Goal: Information Seeking & Learning: Learn about a topic

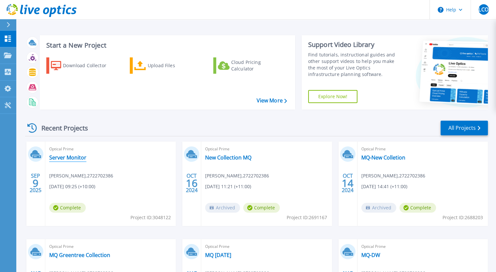
click at [75, 157] on link "Server Monitor" at bounding box center [67, 157] width 37 height 7
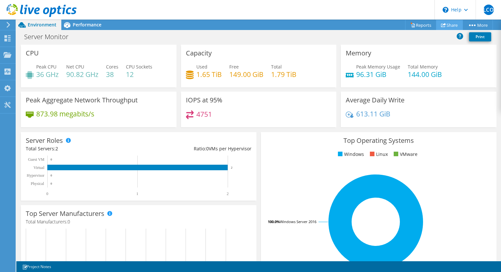
click at [450, 26] on link "Share" at bounding box center [449, 25] width 27 height 10
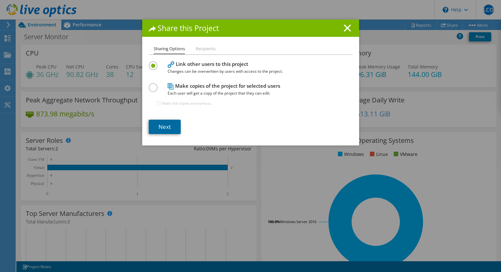
click at [155, 126] on link "Next" at bounding box center [165, 127] width 32 height 14
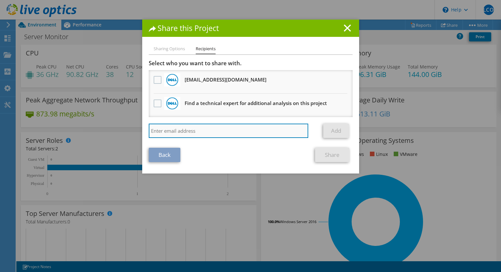
click at [176, 132] on input "search" at bounding box center [229, 131] width 160 height 14
type input "colin.s@multiquip.com.au"
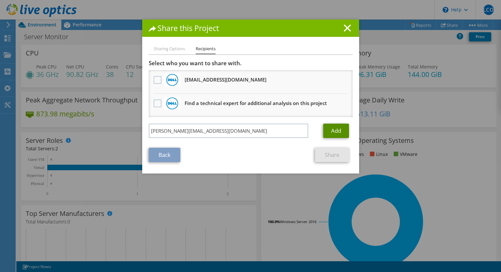
click at [335, 135] on link "Add" at bounding box center [336, 131] width 26 height 14
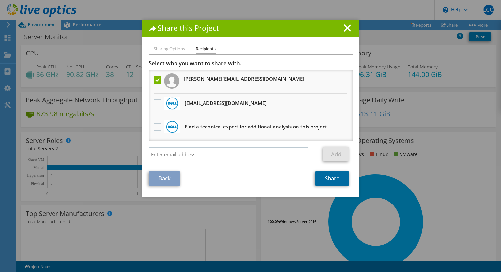
click at [334, 181] on link "Share" at bounding box center [332, 178] width 34 height 14
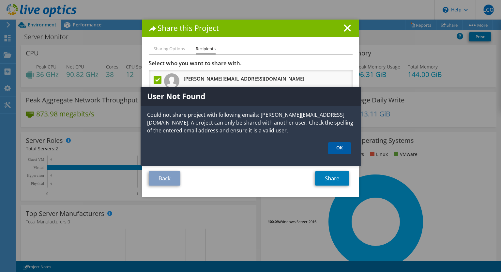
click at [337, 151] on link "OK" at bounding box center [339, 148] width 23 height 12
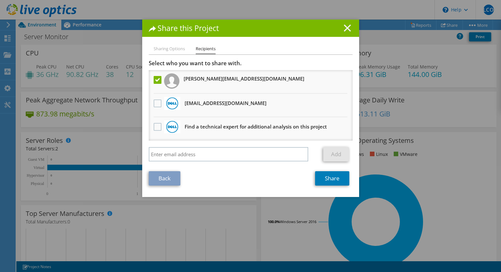
click at [347, 28] on icon at bounding box center [347, 27] width 7 height 7
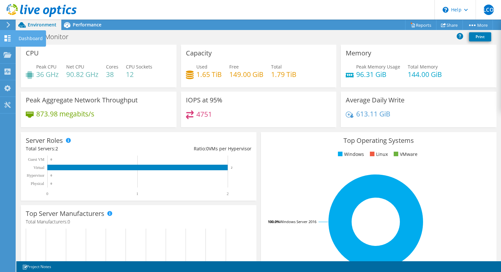
click at [17, 38] on div "Dashboard" at bounding box center [30, 38] width 31 height 16
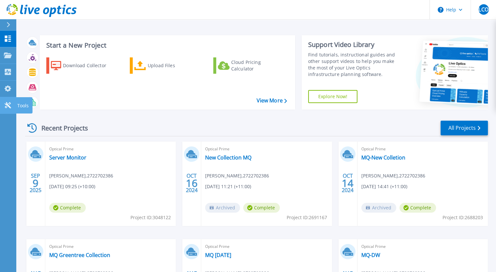
click at [9, 106] on icon at bounding box center [8, 105] width 6 height 6
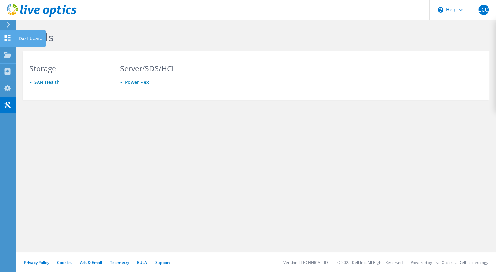
click at [10, 39] on icon at bounding box center [8, 38] width 8 height 6
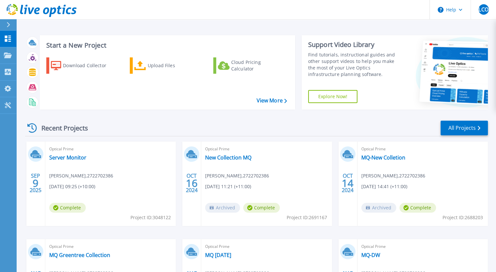
click at [72, 207] on span "Complete" at bounding box center [67, 208] width 37 height 10
click at [70, 157] on link "Server Monitor" at bounding box center [67, 157] width 37 height 7
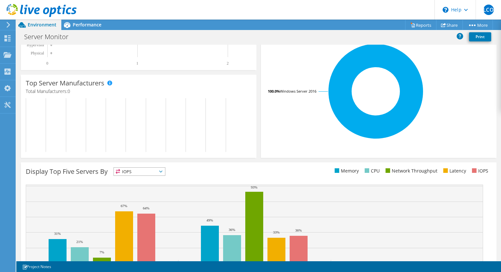
scroll to position [65, 0]
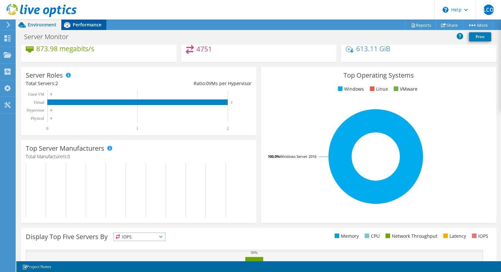
click at [97, 27] on span "Performance" at bounding box center [87, 25] width 29 height 6
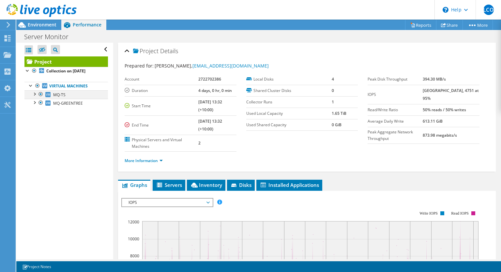
click at [37, 94] on div at bounding box center [34, 93] width 7 height 7
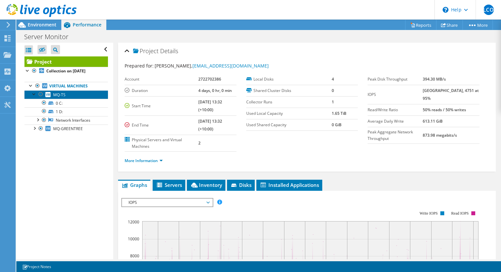
click at [61, 97] on span "MQ-TS" at bounding box center [59, 95] width 12 height 6
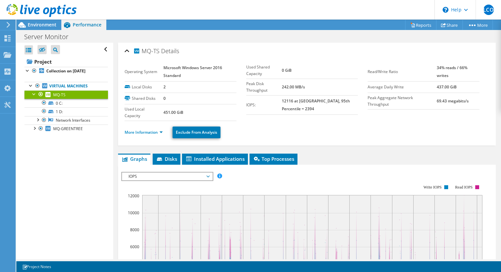
scroll to position [65, 0]
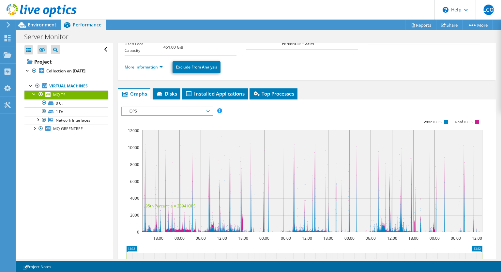
click at [406, 183] on rect at bounding box center [312, 181] width 340 height 102
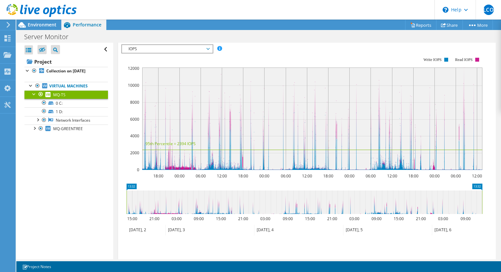
scroll to position [160, 0]
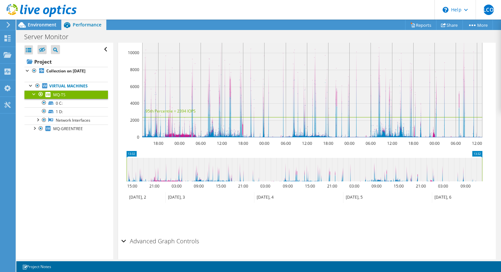
click at [303, 144] on text "12:00" at bounding box center [307, 144] width 10 height 6
click at [307, 113] on rect at bounding box center [312, 86] width 340 height 102
click at [283, 186] on text "09:00" at bounding box center [288, 186] width 10 height 6
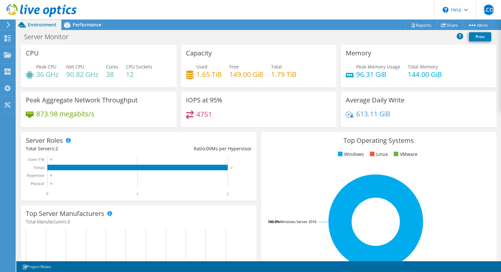
scroll to position [205, 0]
click at [483, 38] on link "Print" at bounding box center [480, 36] width 22 height 9
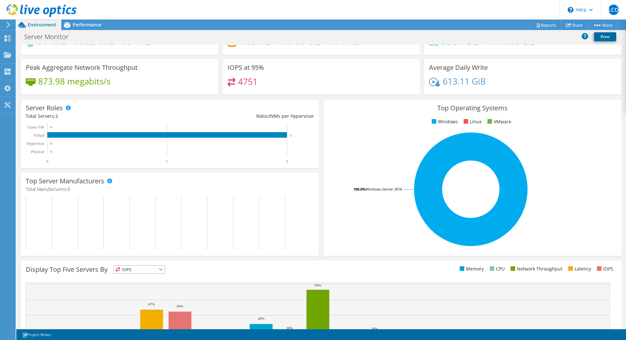
scroll to position [77, 0]
click at [99, 24] on span "Performance" at bounding box center [87, 25] width 29 height 6
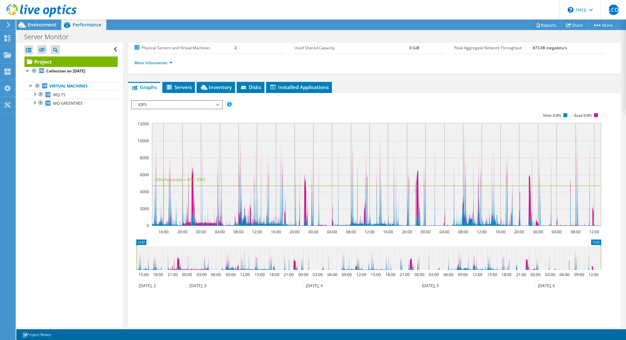
scroll to position [0, 0]
click at [62, 94] on span "MQ-TS" at bounding box center [59, 95] width 12 height 6
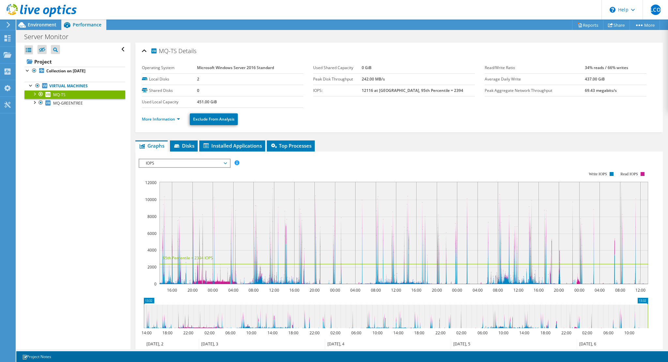
click at [224, 163] on span "IOPS" at bounding box center [184, 163] width 84 height 8
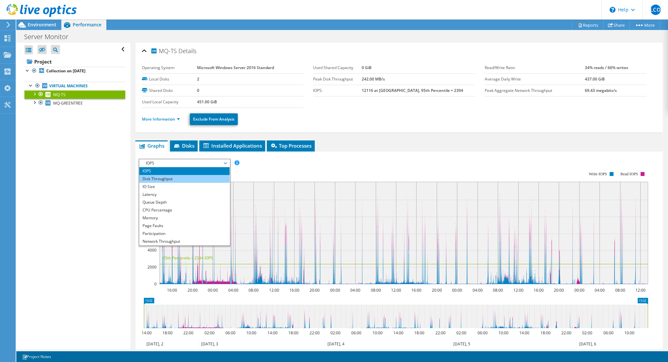
click at [191, 178] on li "Disk Throughput" at bounding box center [184, 179] width 90 height 8
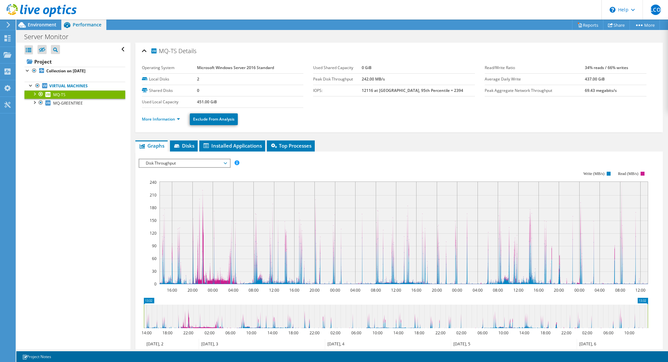
click at [228, 162] on span "Disk Throughput" at bounding box center [184, 163] width 90 height 8
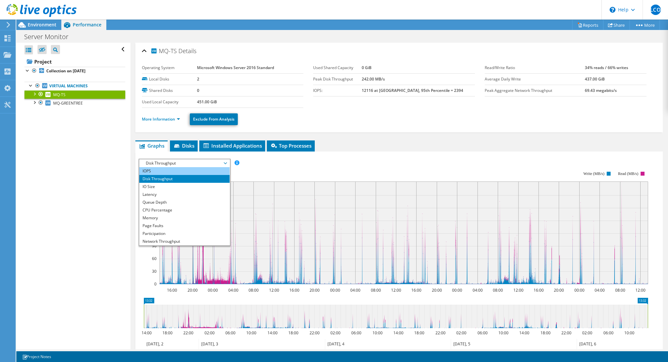
click at [208, 169] on li "IOPS" at bounding box center [184, 171] width 90 height 8
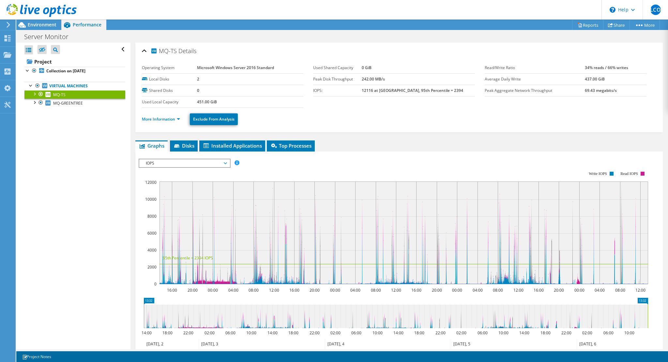
click at [226, 164] on span "IOPS" at bounding box center [184, 163] width 90 height 8
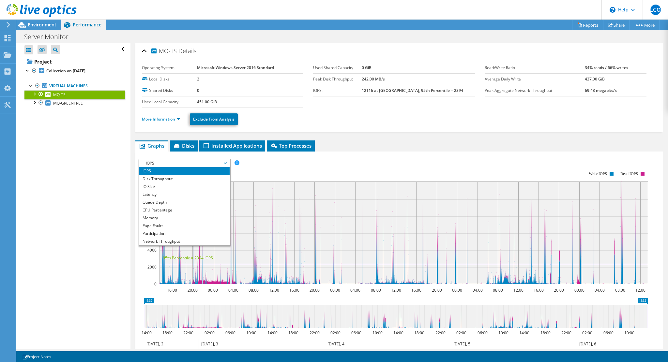
click at [177, 121] on link "More Information" at bounding box center [161, 119] width 38 height 6
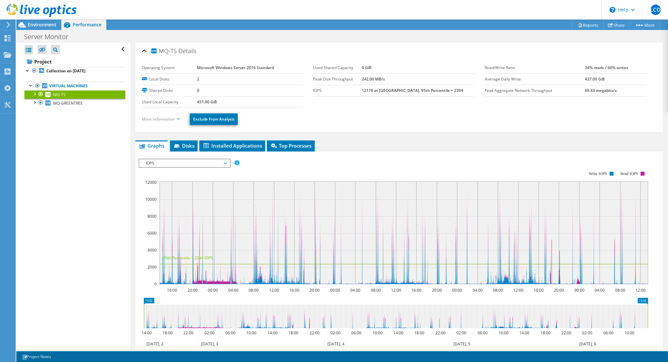
click at [177, 121] on link "More Information" at bounding box center [161, 119] width 38 height 6
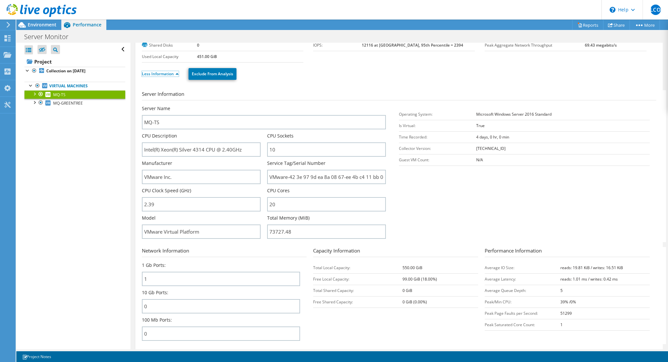
scroll to position [34, 0]
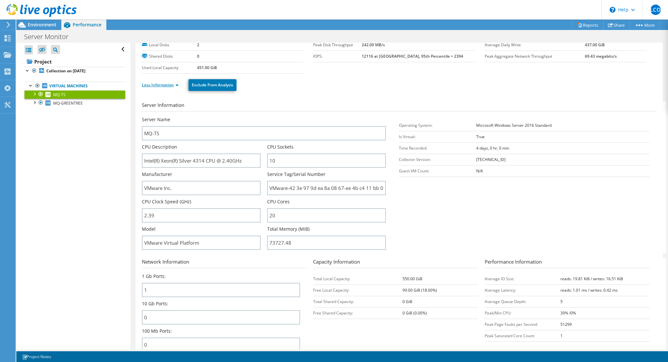
click at [164, 85] on link "Less Information" at bounding box center [160, 85] width 37 height 6
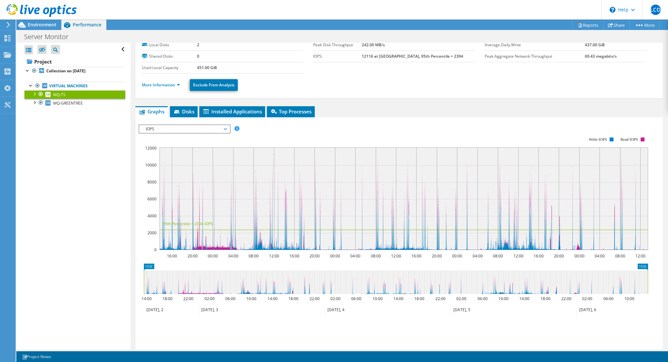
click at [226, 129] on span "IOPS" at bounding box center [184, 129] width 90 height 8
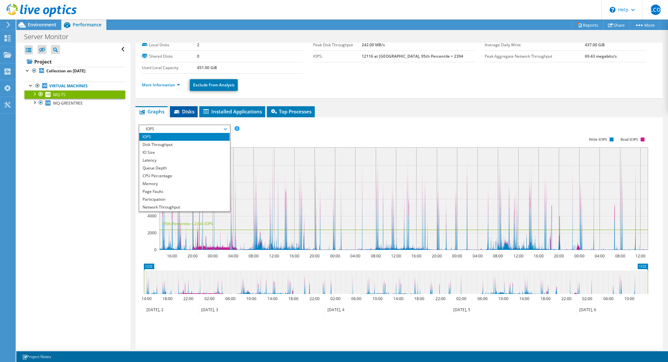
click at [191, 113] on span "Disks" at bounding box center [183, 111] width 21 height 7
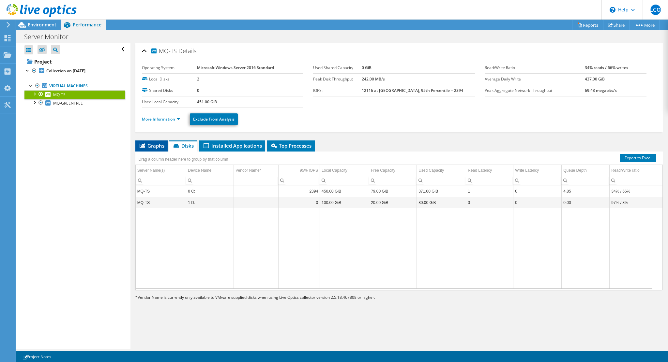
click at [159, 146] on span "Graphs" at bounding box center [152, 145] width 26 height 7
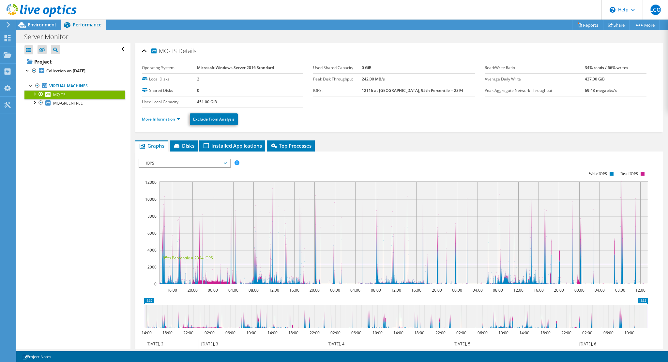
click at [226, 162] on span "IOPS" at bounding box center [184, 163] width 84 height 8
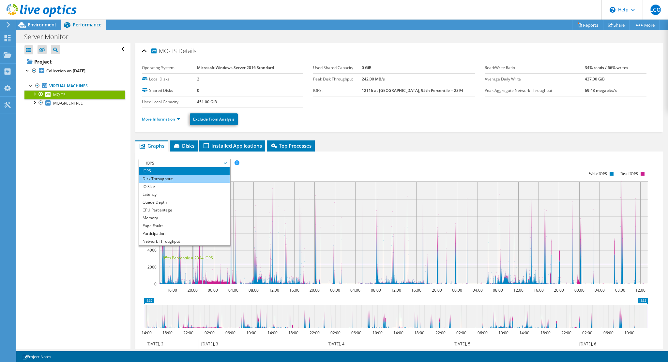
click at [181, 179] on li "Disk Throughput" at bounding box center [184, 179] width 90 height 8
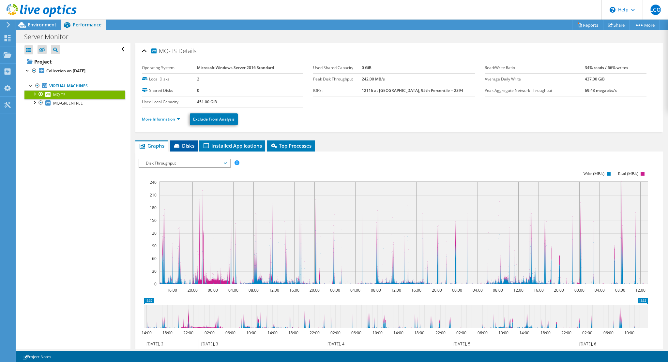
click at [187, 147] on span "Disks" at bounding box center [183, 145] width 21 height 7
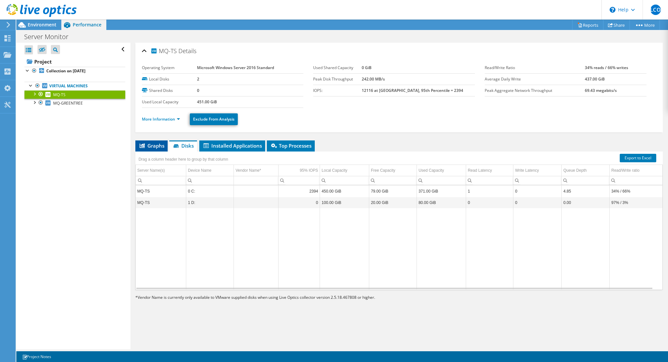
click at [155, 147] on span "Graphs" at bounding box center [152, 145] width 26 height 7
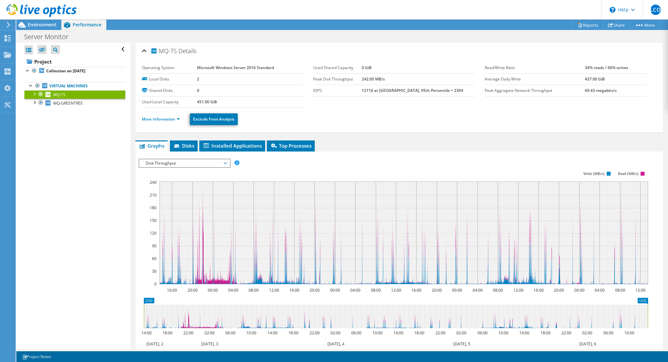
click at [224, 162] on span "Disk Throughput" at bounding box center [184, 163] width 84 height 8
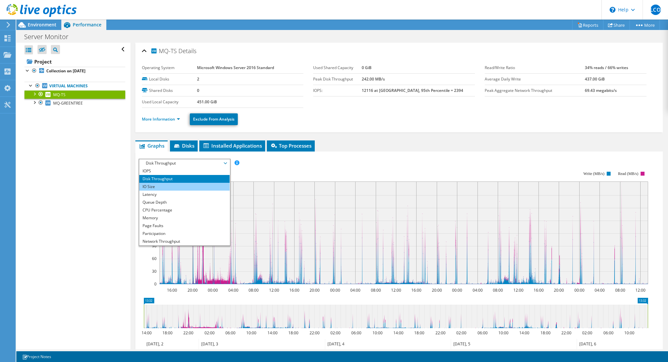
click at [161, 186] on li "IO Size" at bounding box center [184, 187] width 90 height 8
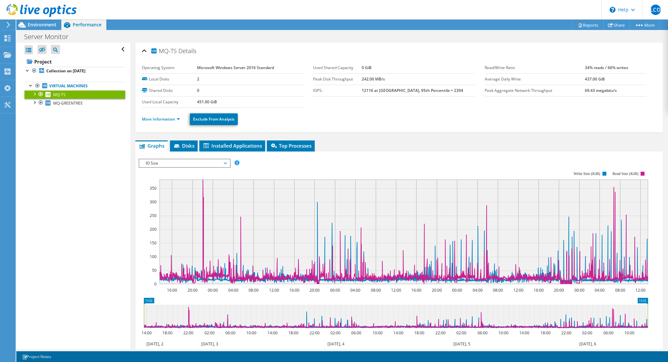
click at [224, 163] on span "IO Size" at bounding box center [184, 163] width 84 height 8
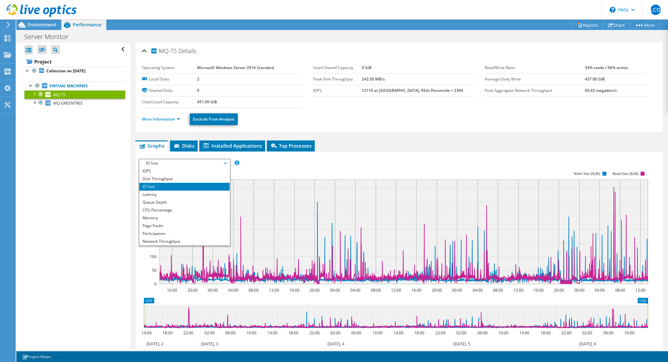
click at [224, 163] on span "IO Size" at bounding box center [184, 163] width 84 height 8
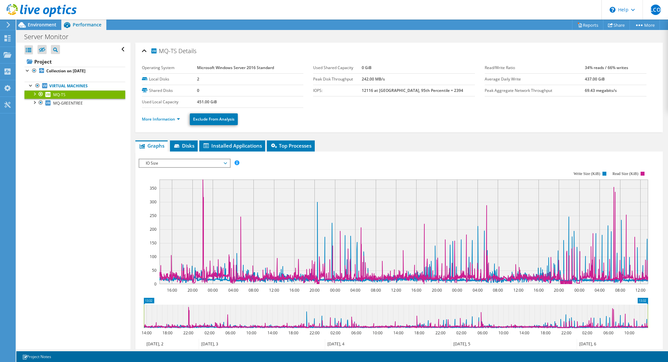
click at [226, 163] on span "IO Size" at bounding box center [184, 163] width 90 height 8
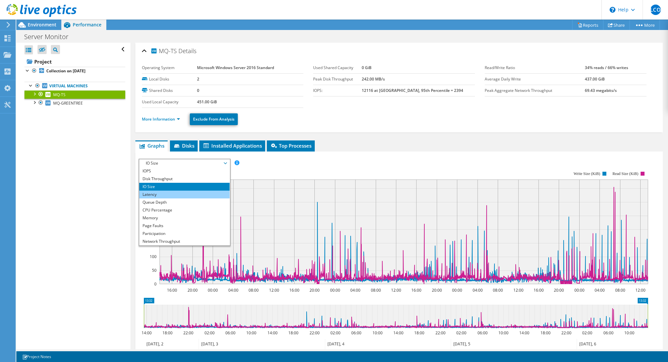
click at [176, 195] on li "Latency" at bounding box center [184, 195] width 90 height 8
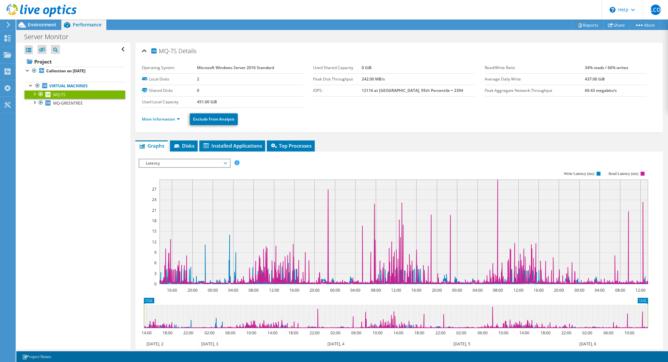
click at [226, 164] on span "Latency" at bounding box center [184, 163] width 90 height 8
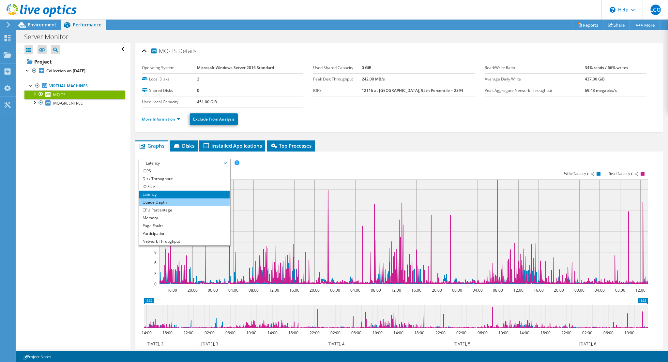
click at [173, 200] on li "Queue Depth" at bounding box center [184, 203] width 90 height 8
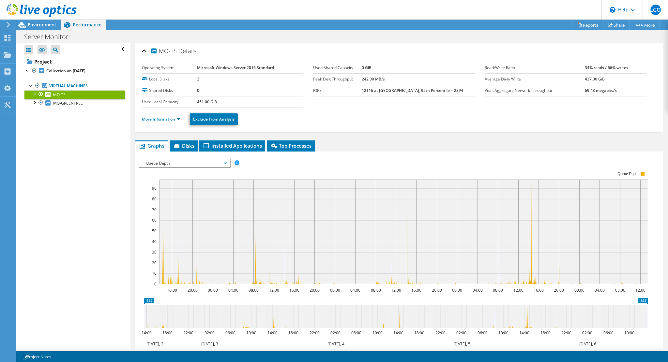
click at [225, 165] on span "Queue Depth" at bounding box center [184, 163] width 84 height 8
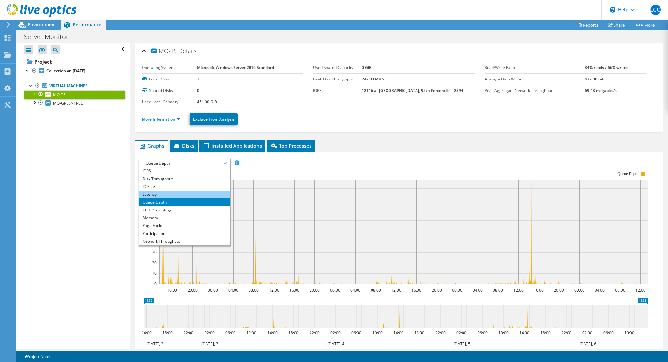
click at [154, 192] on li "Latency" at bounding box center [184, 195] width 90 height 8
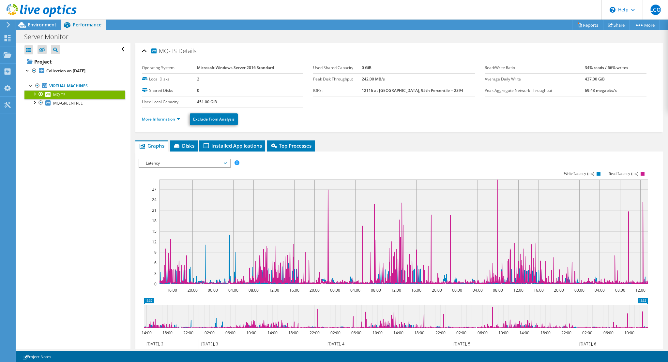
click at [226, 162] on span "Latency" at bounding box center [184, 163] width 84 height 8
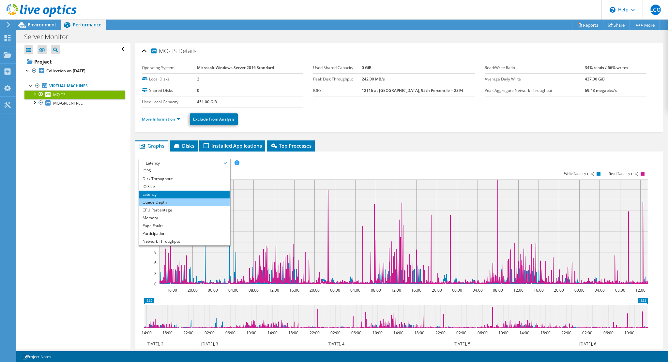
click at [176, 201] on li "Queue Depth" at bounding box center [184, 203] width 90 height 8
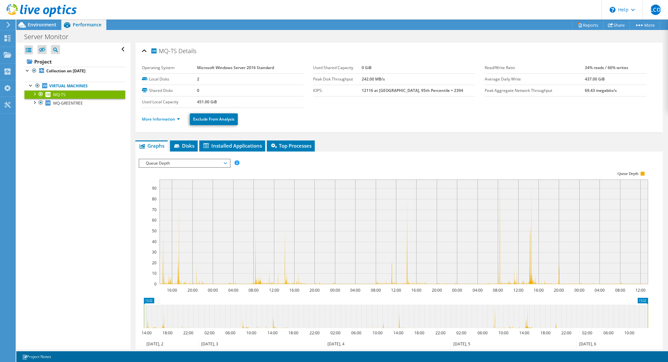
click at [226, 163] on span "Queue Depth" at bounding box center [184, 163] width 84 height 8
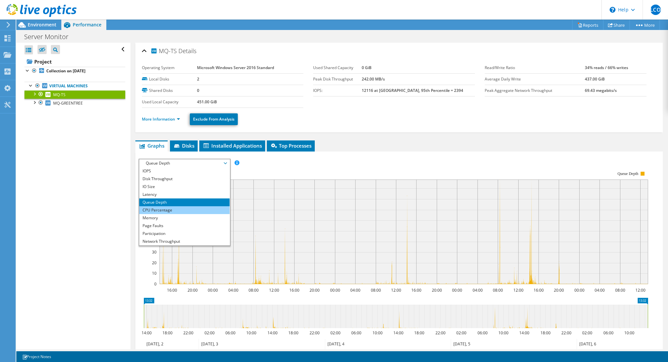
click at [169, 211] on li "CPU Percentage" at bounding box center [184, 210] width 90 height 8
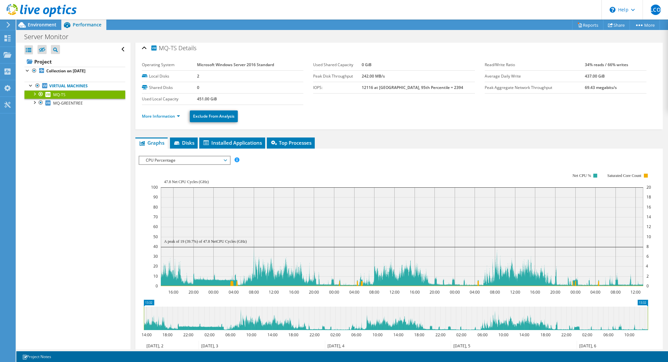
scroll to position [3, 0]
click at [225, 159] on span "CPU Percentage" at bounding box center [184, 161] width 84 height 8
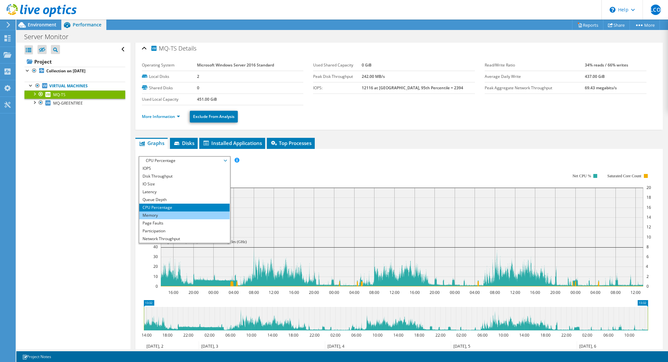
click at [163, 216] on li "Memory" at bounding box center [184, 216] width 90 height 8
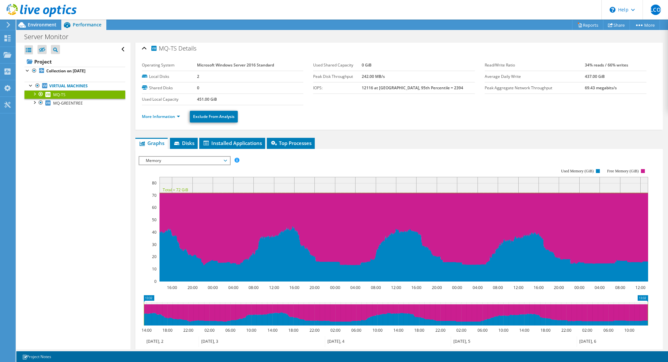
click at [223, 161] on span "Memory" at bounding box center [184, 161] width 84 height 8
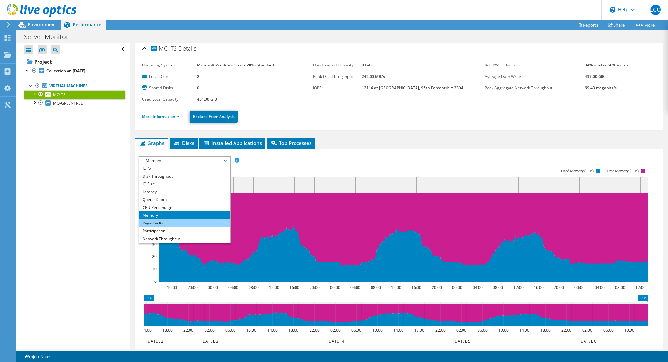
click at [170, 220] on li "Page Faults" at bounding box center [184, 223] width 90 height 8
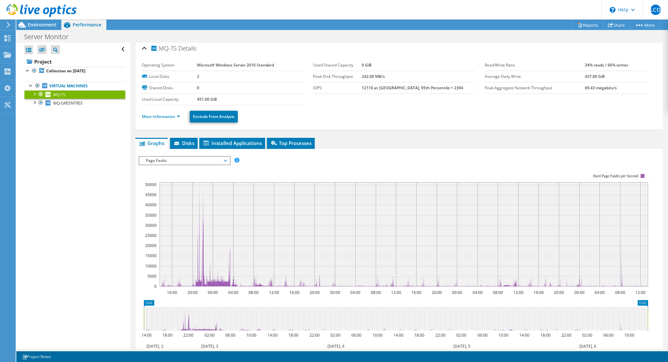
click at [227, 159] on span "Page Faults" at bounding box center [184, 161] width 90 height 8
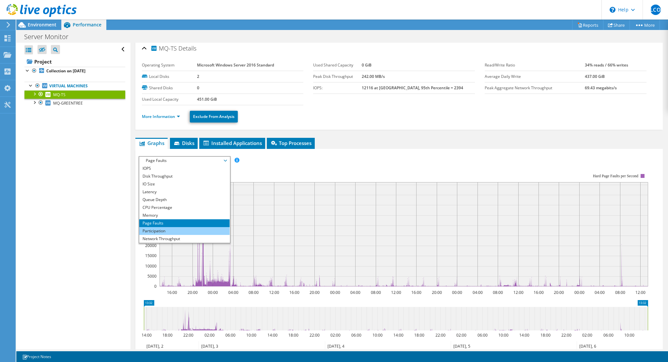
click at [174, 230] on li "Participation" at bounding box center [184, 231] width 90 height 8
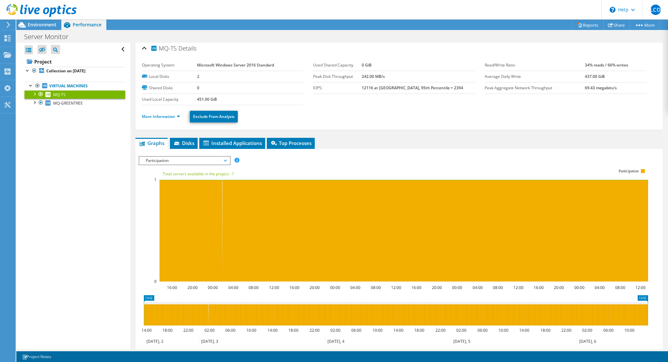
click at [225, 161] on span "Participation" at bounding box center [184, 161] width 84 height 8
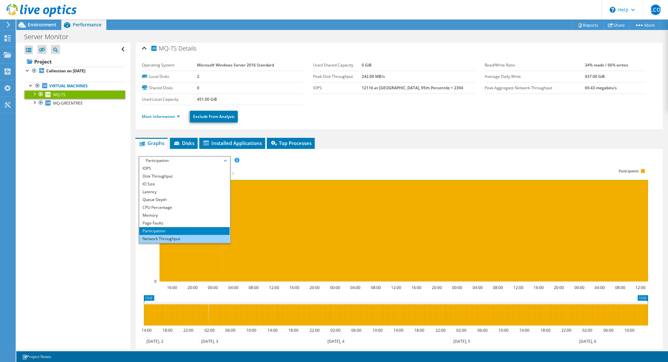
click at [185, 240] on li "Network Throughput" at bounding box center [184, 239] width 90 height 8
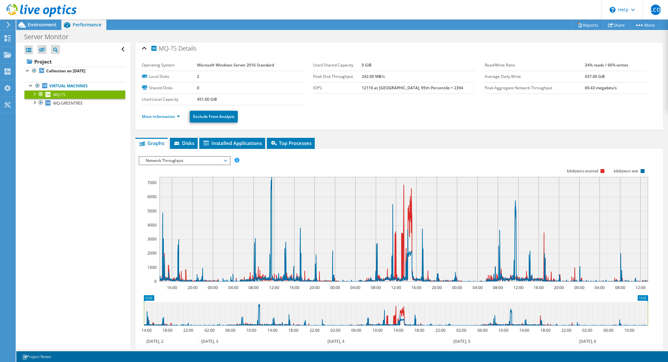
click at [226, 160] on icon at bounding box center [225, 161] width 3 height 2
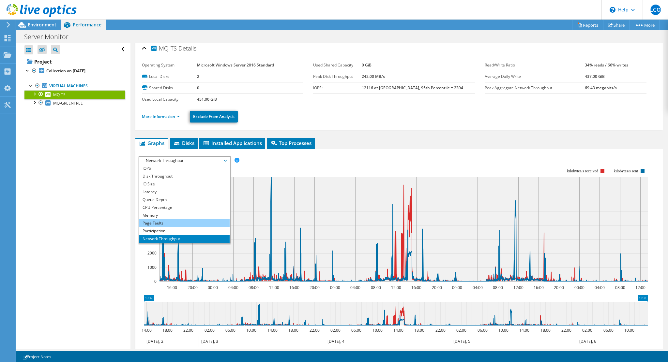
click at [166, 222] on li "Page Faults" at bounding box center [184, 223] width 90 height 8
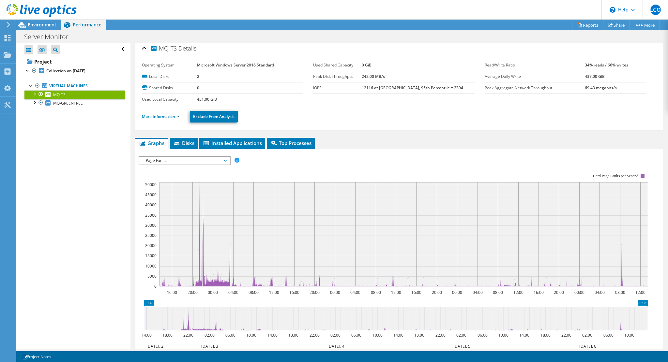
scroll to position [3, 0]
click at [226, 159] on icon at bounding box center [225, 160] width 3 height 2
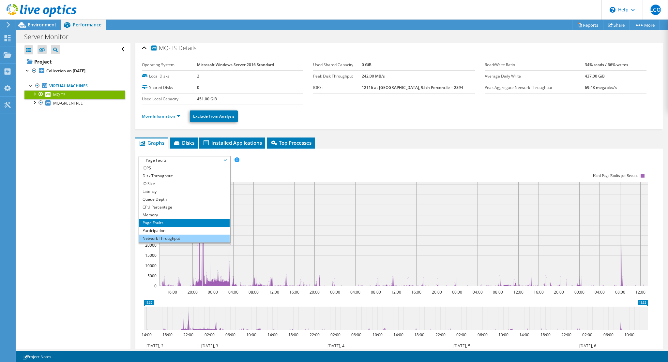
click at [175, 237] on li "Network Throughput" at bounding box center [184, 239] width 90 height 8
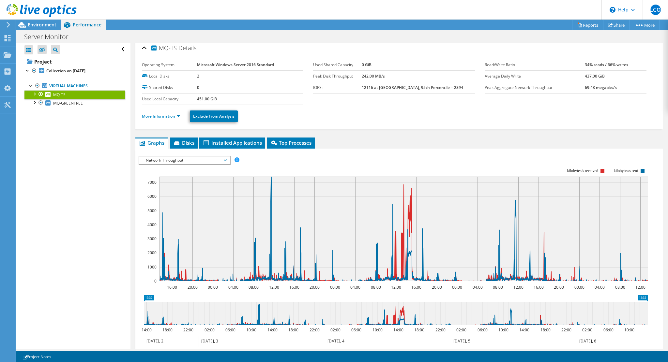
scroll to position [1, 0]
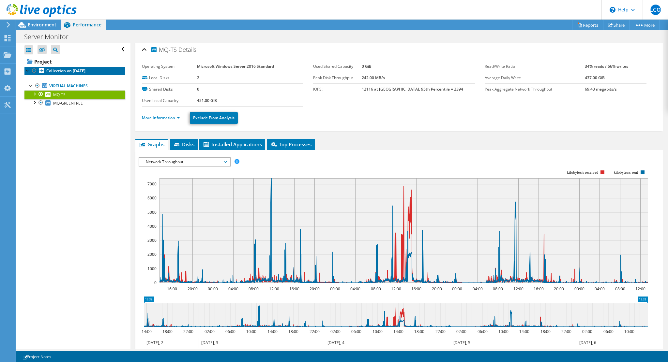
click at [77, 73] on b "Collection on [DATE]" at bounding box center [65, 71] width 39 height 6
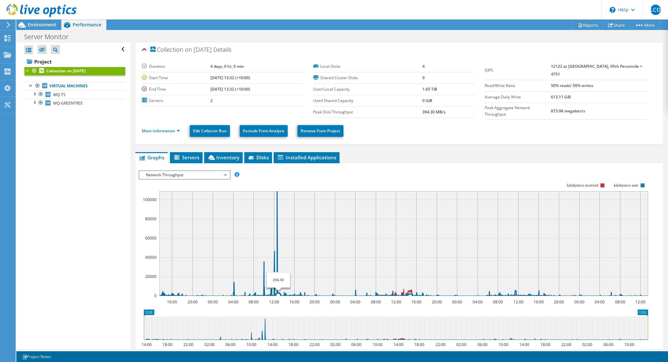
scroll to position [87, 0]
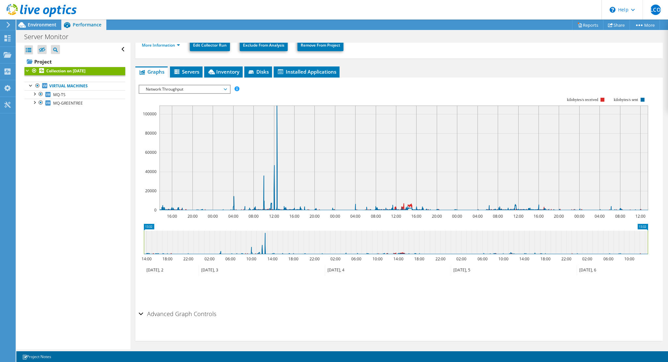
click at [182, 272] on h2 "Advanced Graph Controls" at bounding box center [178, 313] width 78 height 13
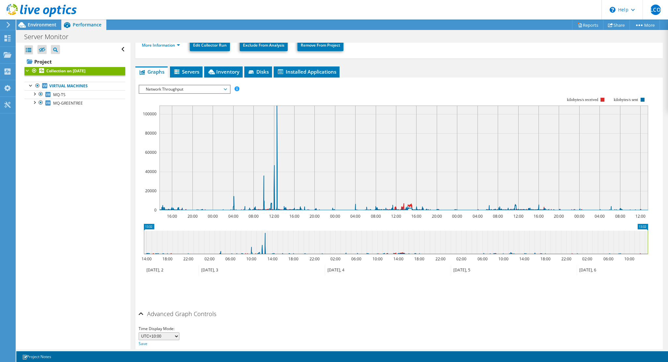
scroll to position [112, 0]
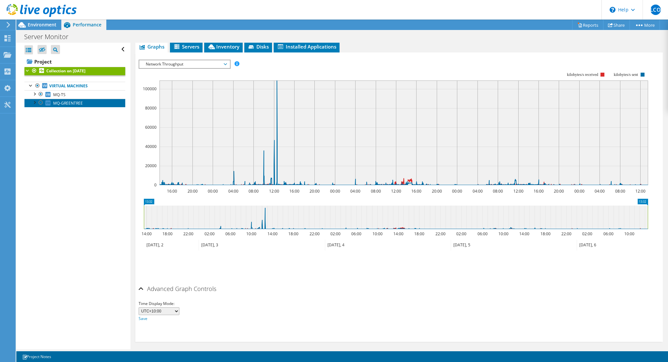
click at [66, 104] on span "MQ-GREENTREE" at bounding box center [68, 103] width 30 height 6
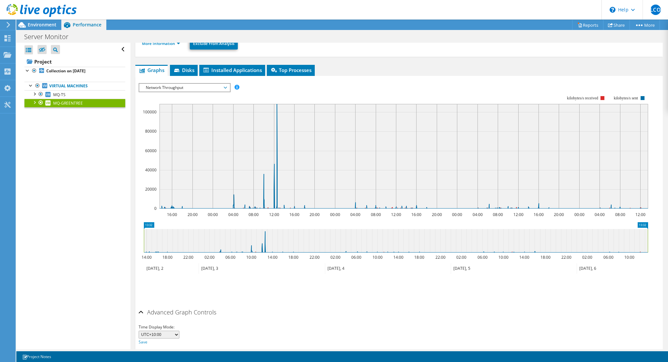
scroll to position [0, 0]
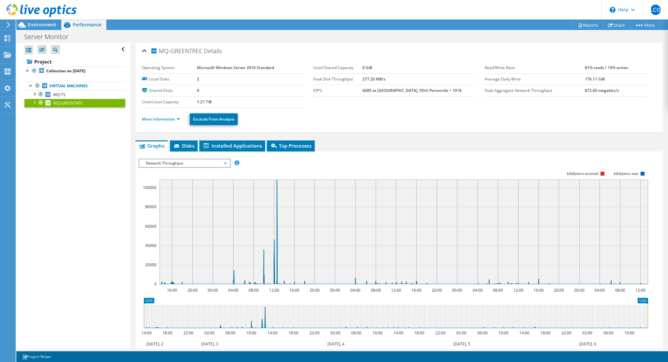
click at [223, 163] on span "Network Throughput" at bounding box center [184, 163] width 84 height 8
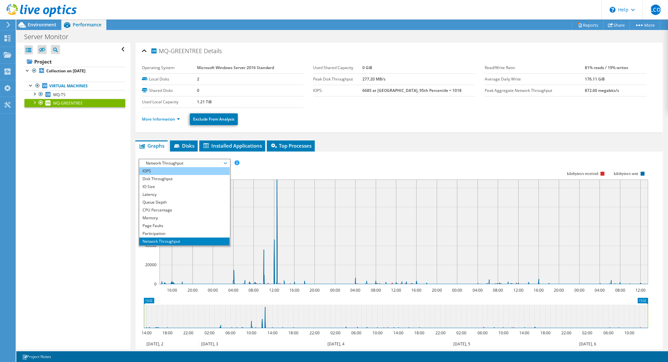
click at [174, 173] on li "IOPS" at bounding box center [184, 171] width 90 height 8
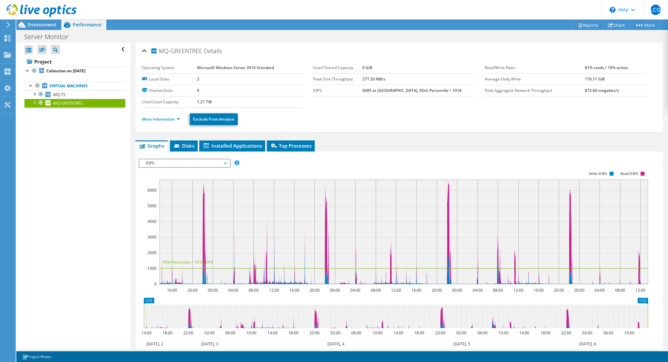
click at [226, 163] on icon at bounding box center [225, 163] width 3 height 2
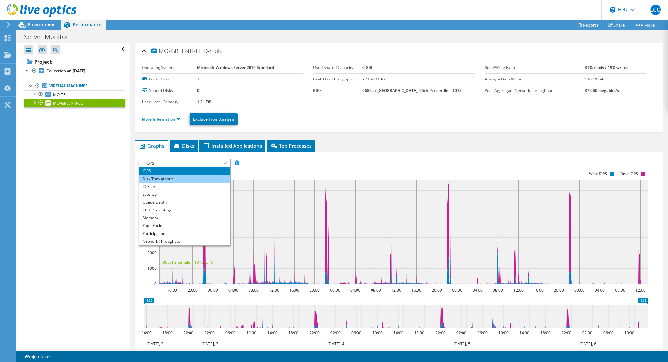
click at [177, 180] on li "Disk Throughput" at bounding box center [184, 179] width 90 height 8
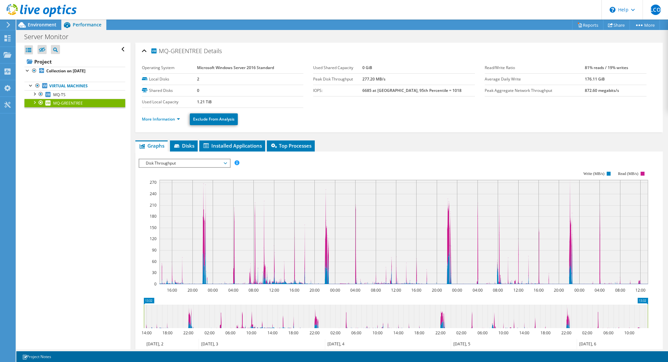
click at [223, 163] on span "Disk Throughput" at bounding box center [184, 163] width 84 height 8
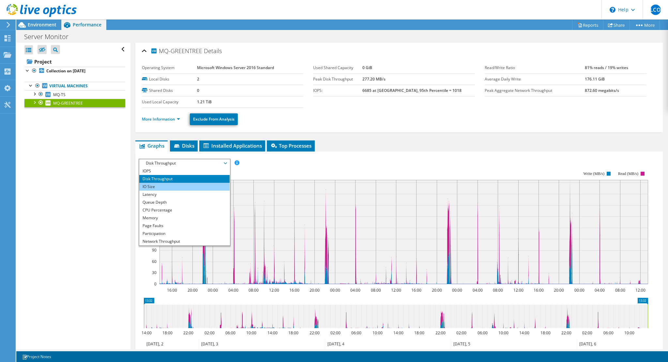
click at [181, 185] on li "IO Size" at bounding box center [184, 187] width 90 height 8
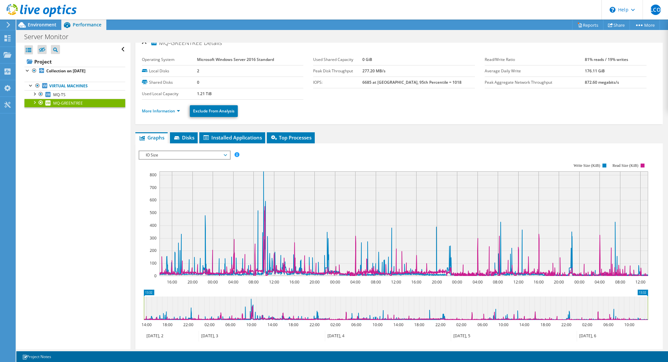
scroll to position [10, 0]
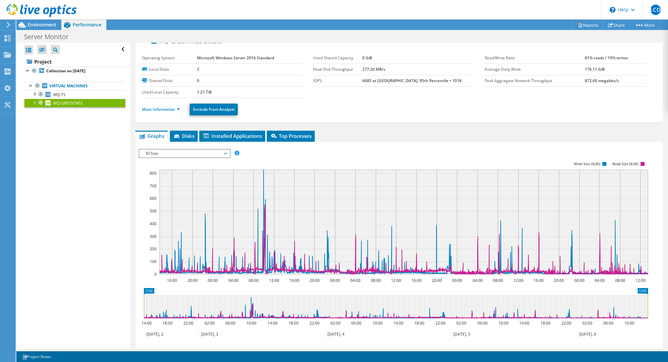
click at [226, 152] on span "IO Size" at bounding box center [184, 154] width 84 height 8
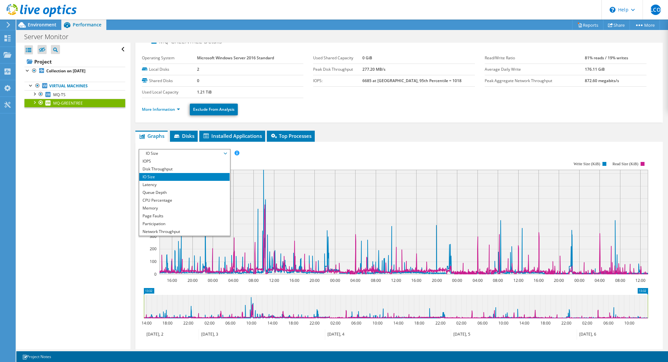
click at [226, 152] on span "IO Size" at bounding box center [184, 154] width 84 height 8
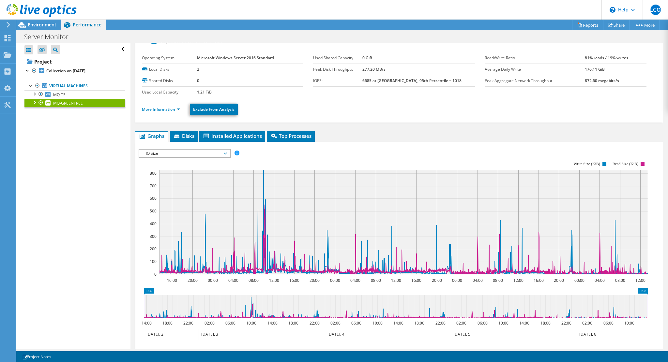
click at [226, 153] on icon at bounding box center [225, 154] width 3 height 2
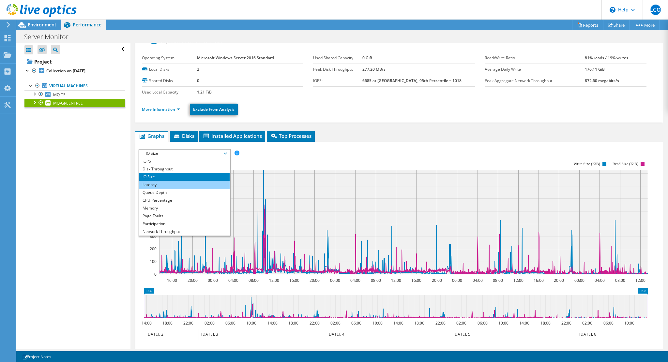
click at [175, 186] on li "Latency" at bounding box center [184, 185] width 90 height 8
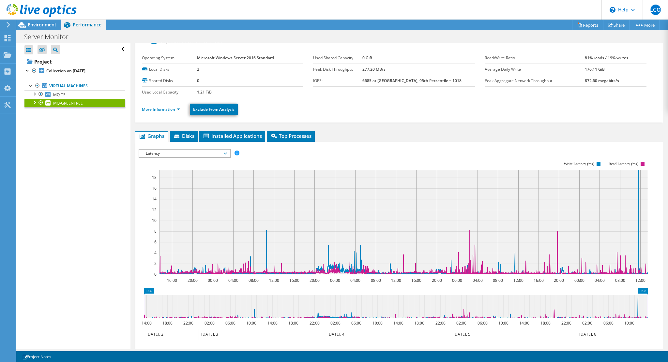
scroll to position [0, 0]
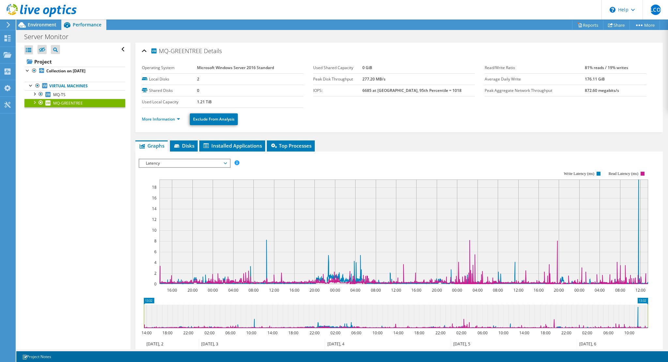
click at [224, 164] on span "Latency" at bounding box center [184, 163] width 84 height 8
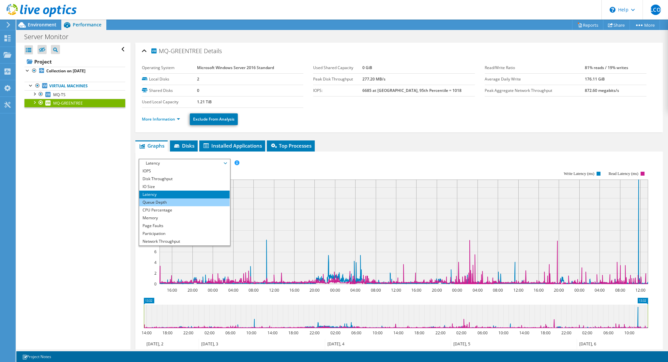
click at [174, 201] on li "Queue Depth" at bounding box center [184, 203] width 90 height 8
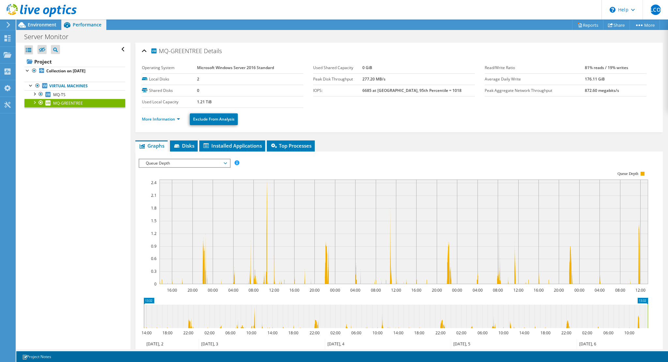
click at [227, 161] on span "Queue Depth" at bounding box center [184, 163] width 90 height 8
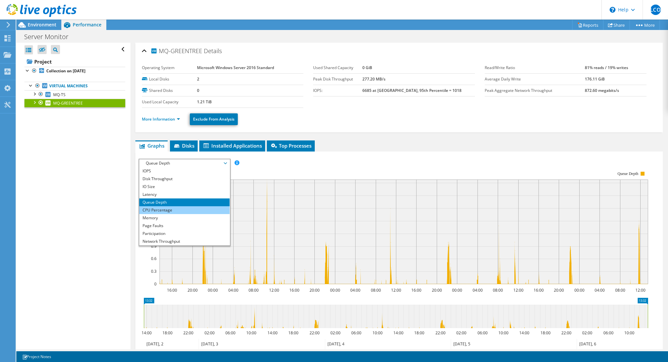
click at [164, 211] on li "CPU Percentage" at bounding box center [184, 210] width 90 height 8
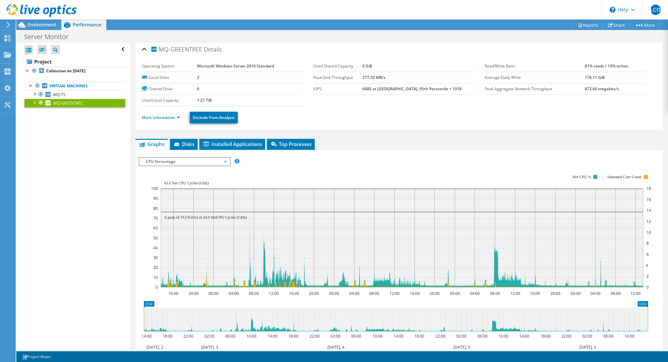
scroll to position [5, 0]
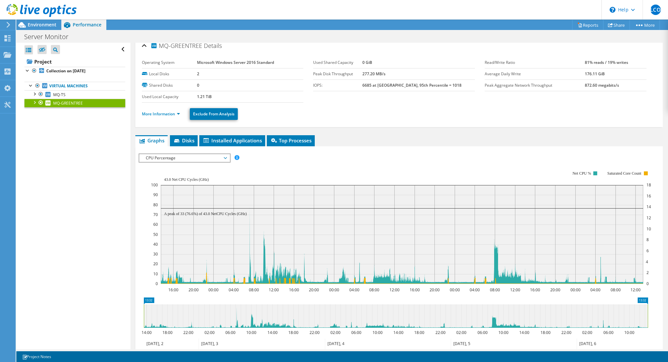
click at [500, 240] on div "MQ-GREENTREE Details Operating System Microsoft Windows Server 2016 Standard Lo…" at bounding box center [398, 244] width 537 height 415
click at [225, 160] on span "CPU Percentage" at bounding box center [184, 158] width 84 height 8
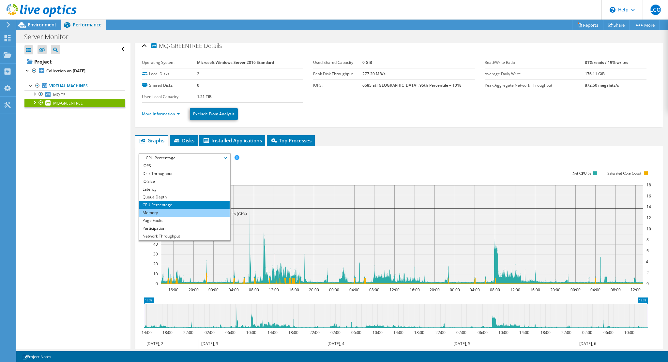
click at [165, 213] on li "Memory" at bounding box center [184, 213] width 90 height 8
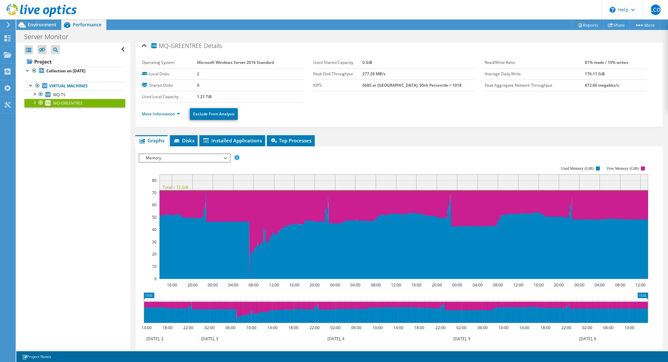
click at [225, 157] on span "Memory" at bounding box center [184, 158] width 84 height 8
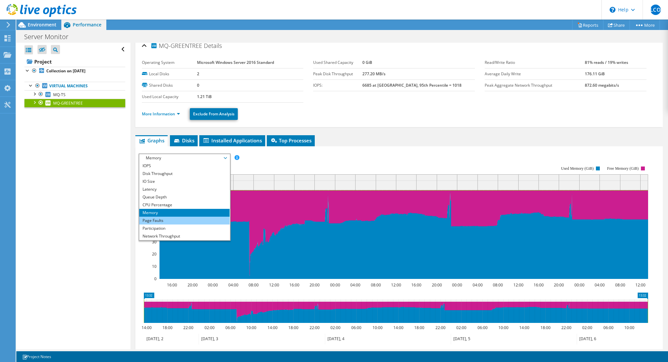
click at [166, 221] on li "Page Faults" at bounding box center [184, 221] width 90 height 8
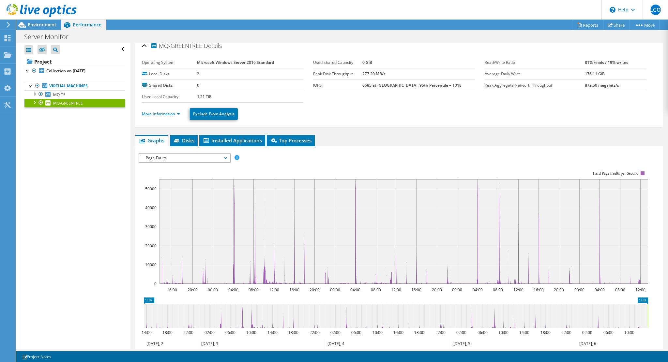
click at [223, 158] on span "Page Faults" at bounding box center [184, 158] width 84 height 8
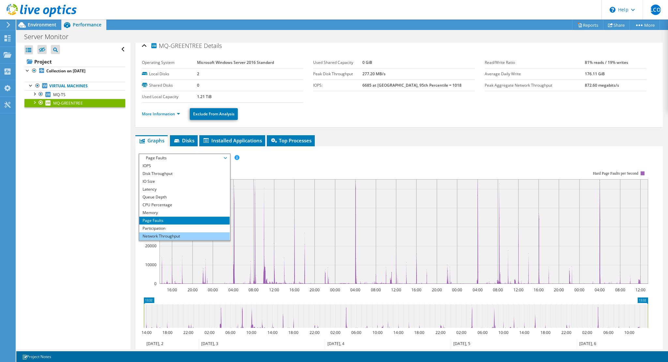
click at [175, 236] on li "Network Throughput" at bounding box center [184, 236] width 90 height 8
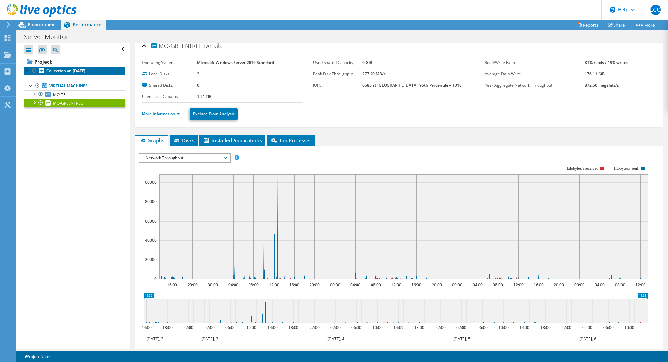
click at [54, 72] on b "Collection on [DATE]" at bounding box center [65, 71] width 39 height 6
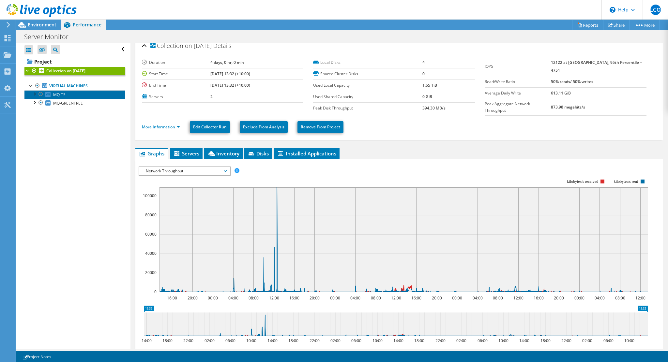
click at [59, 97] on span "MQ-TS" at bounding box center [59, 95] width 12 height 6
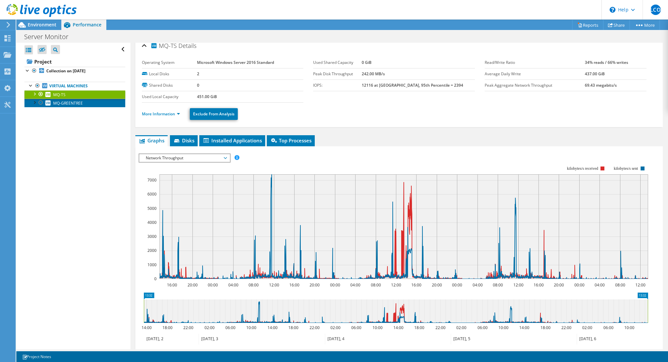
click at [66, 105] on span "MQ-GREENTREE" at bounding box center [68, 103] width 30 height 6
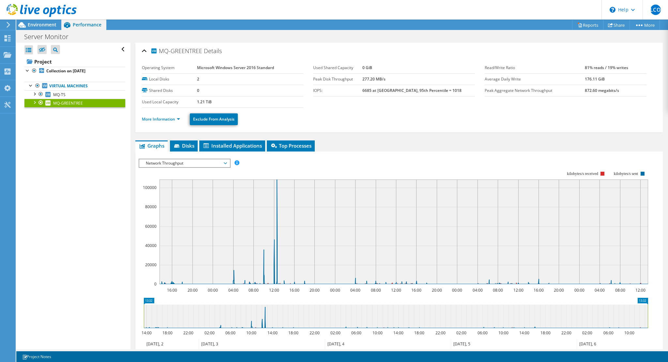
scroll to position [5, 0]
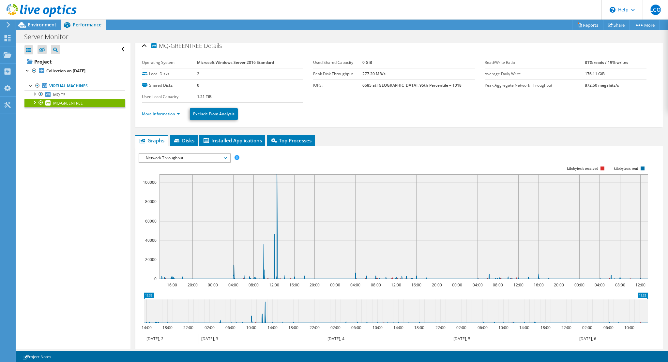
click at [174, 115] on link "More Information" at bounding box center [161, 114] width 38 height 6
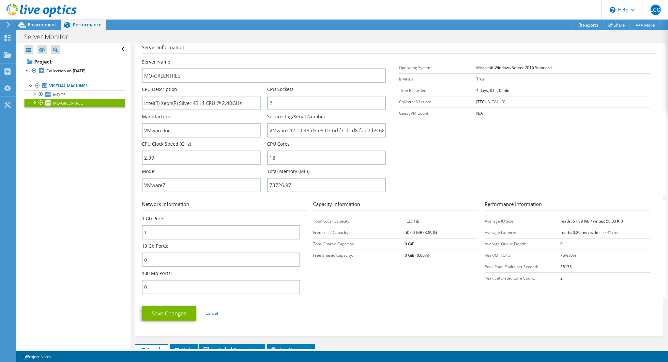
scroll to position [49, 0]
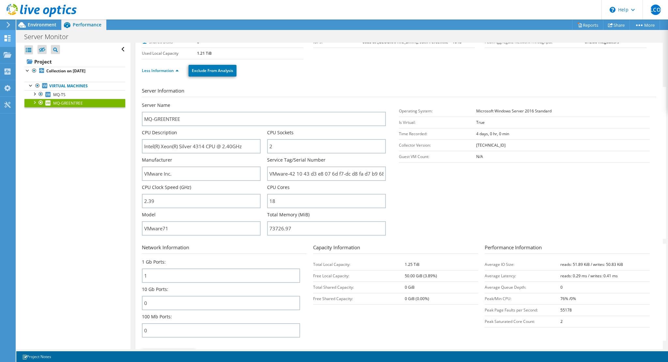
click at [8, 38] on icon at bounding box center [8, 38] width 8 height 6
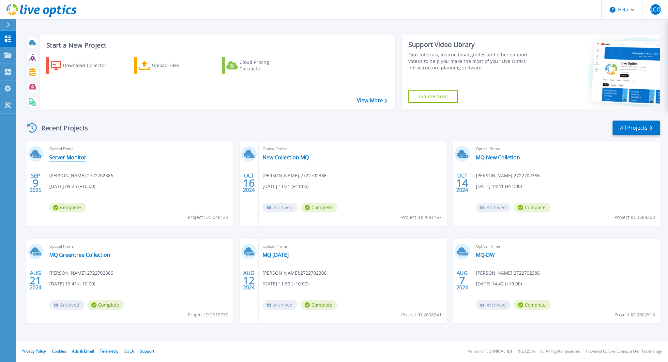
click at [71, 159] on link "Server Monitor" at bounding box center [67, 157] width 37 height 7
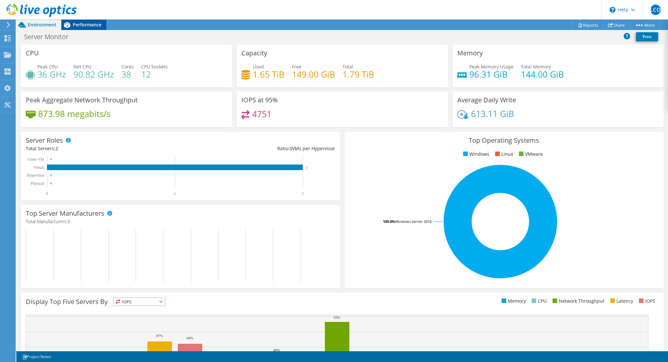
click at [90, 26] on span "Performance" at bounding box center [87, 25] width 29 height 6
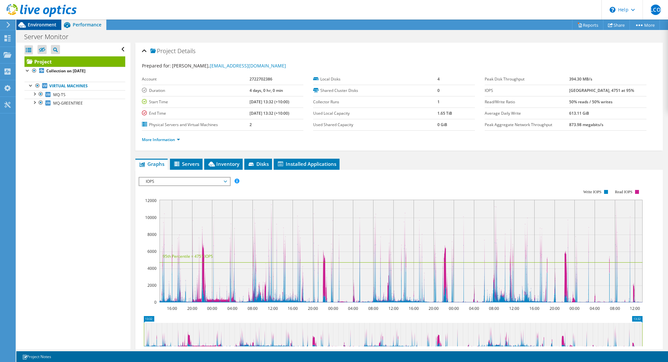
click at [52, 25] on span "Environment" at bounding box center [42, 25] width 29 height 6
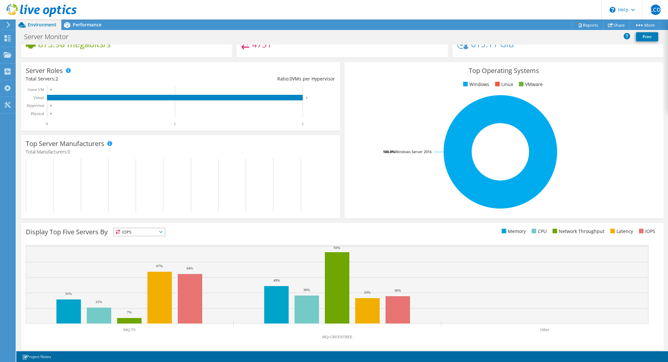
scroll to position [72, 0]
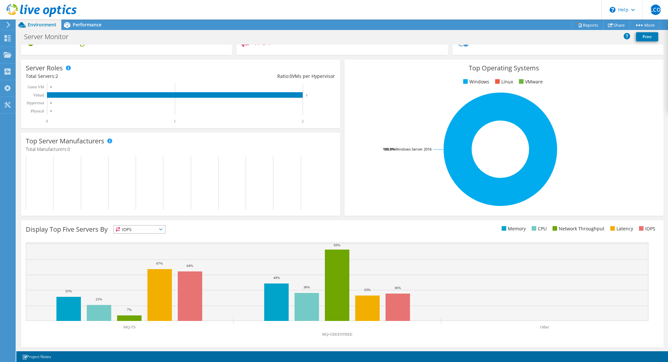
click at [162, 231] on span "IOPS" at bounding box center [139, 230] width 51 height 8
click at [148, 248] on li "Memory" at bounding box center [139, 247] width 51 height 9
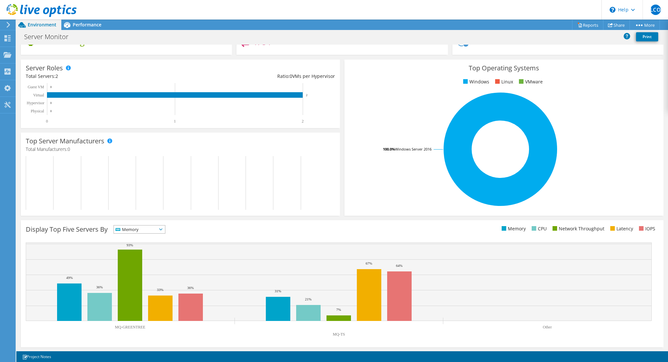
scroll to position [51, 0]
click at [162, 230] on icon at bounding box center [160, 230] width 3 height 2
click at [143, 258] on li "CPU" at bounding box center [139, 256] width 51 height 9
click at [165, 231] on span "CPU" at bounding box center [139, 230] width 51 height 8
click at [138, 267] on li "Network Throughput" at bounding box center [139, 265] width 51 height 9
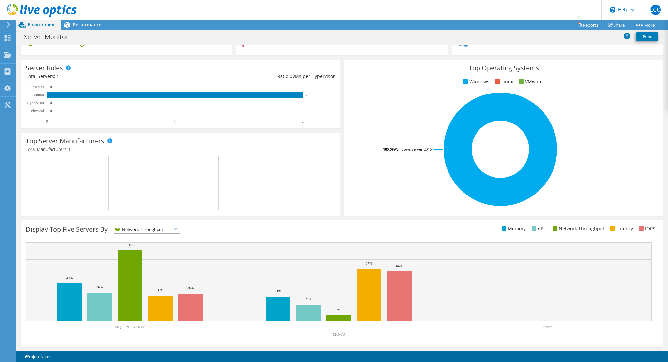
click at [177, 230] on span "Network Throughput" at bounding box center [147, 230] width 66 height 8
click at [145, 273] on li "Latency" at bounding box center [147, 274] width 66 height 9
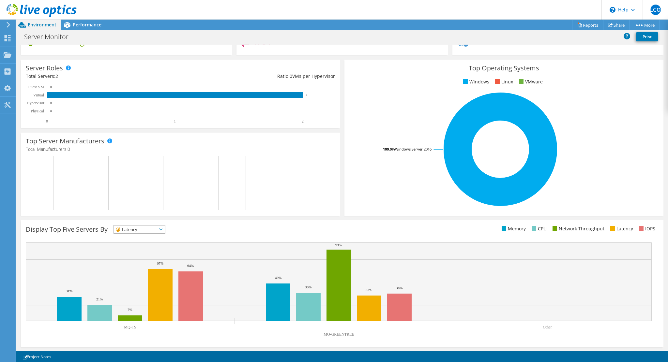
click at [165, 231] on span "Latency" at bounding box center [139, 230] width 51 height 8
click at [150, 232] on span "Latency" at bounding box center [135, 230] width 43 height 8
click at [165, 231] on span "Latency" at bounding box center [139, 230] width 51 height 8
click at [146, 239] on li "IOPS" at bounding box center [139, 237] width 51 height 9
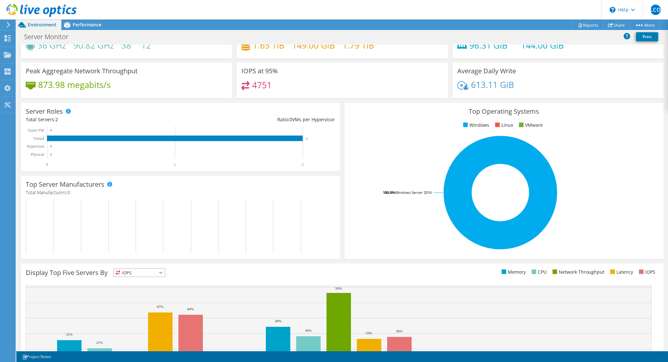
scroll to position [0, 0]
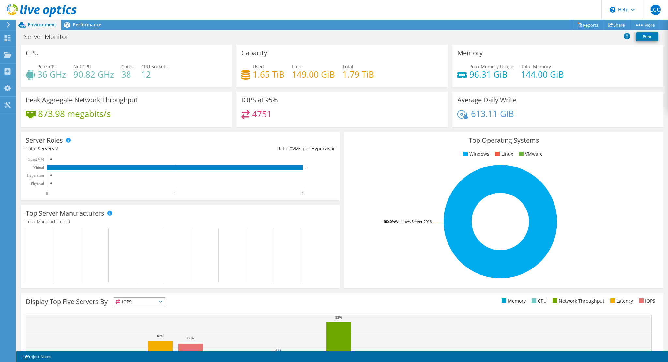
click at [360, 149] on div "Top Operating Systems Windows Linux VMware 100.0% Windows Server 2016" at bounding box center [503, 210] width 319 height 156
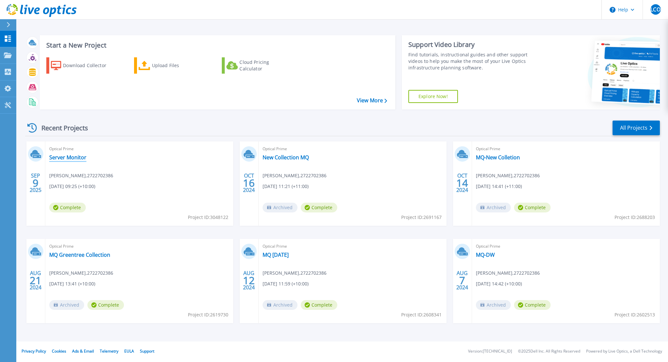
click at [56, 157] on link "Server Monitor" at bounding box center [67, 157] width 37 height 7
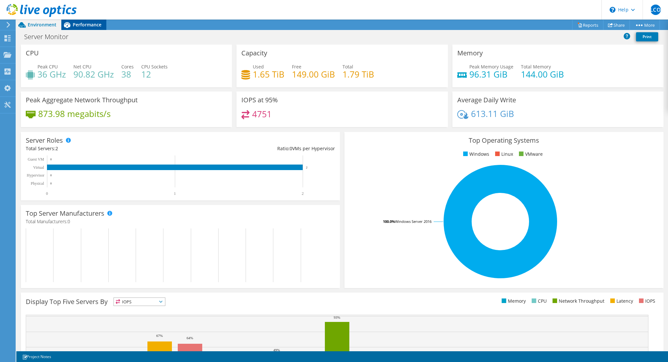
click at [81, 22] on span "Performance" at bounding box center [87, 25] width 29 height 6
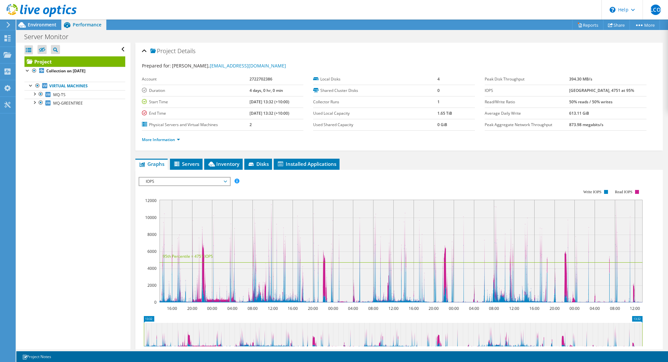
click at [225, 182] on span "IOPS" at bounding box center [184, 182] width 84 height 8
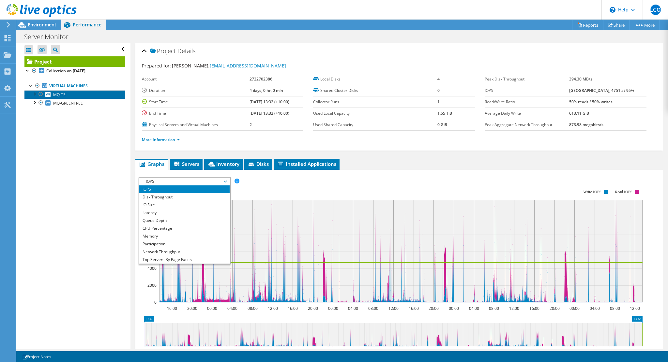
click at [69, 97] on link "MQ-TS" at bounding box center [74, 94] width 101 height 8
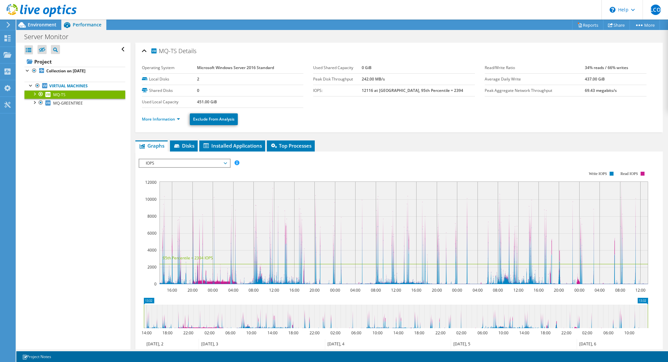
click at [227, 162] on span "IOPS" at bounding box center [184, 163] width 90 height 8
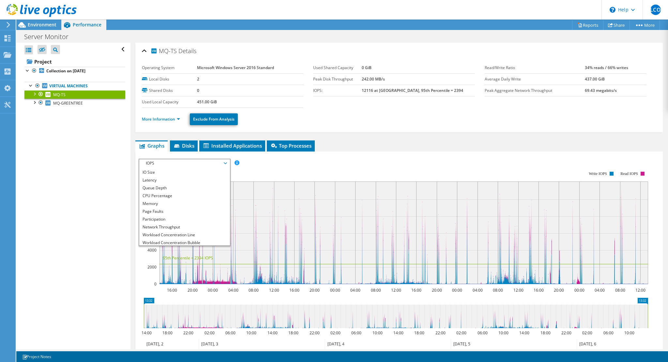
scroll to position [23, 0]
click at [175, 225] on li "Workload Concentration Line" at bounding box center [184, 226] width 90 height 8
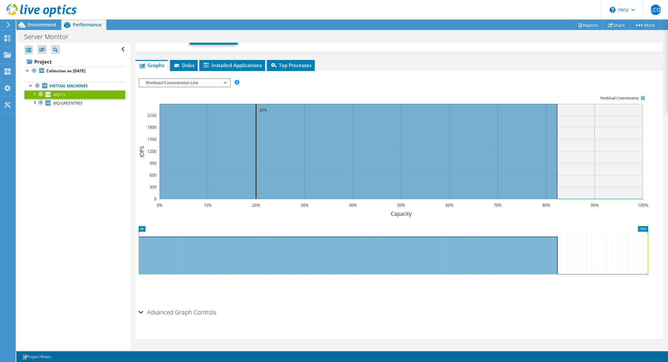
scroll to position [0, 0]
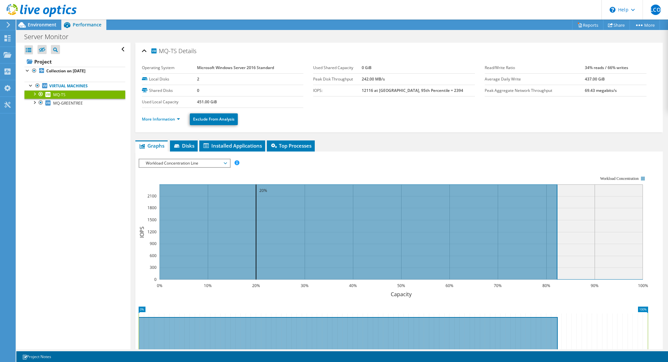
click at [224, 162] on span "Workload Concentration Line" at bounding box center [184, 163] width 84 height 8
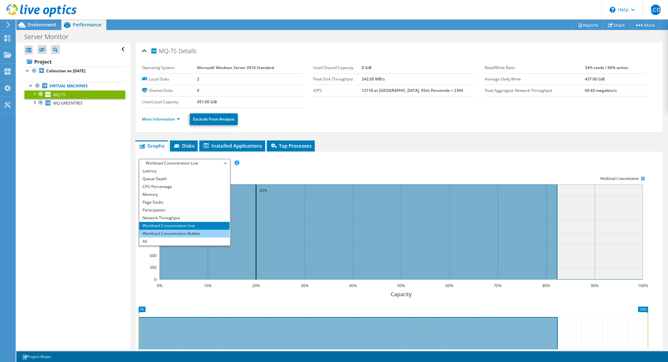
click at [186, 233] on li "Workload Concentration Bubble" at bounding box center [184, 234] width 90 height 8
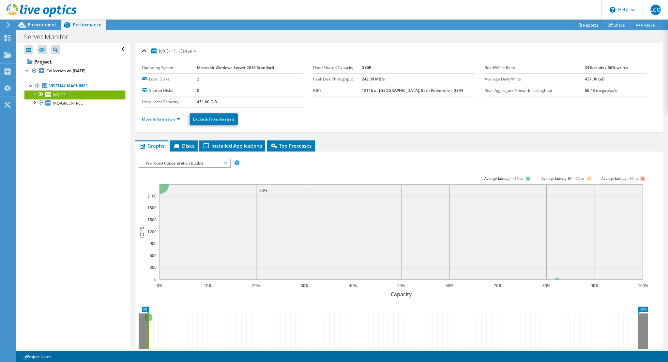
click at [222, 162] on span "Workload Concentration Bubble" at bounding box center [184, 163] width 84 height 8
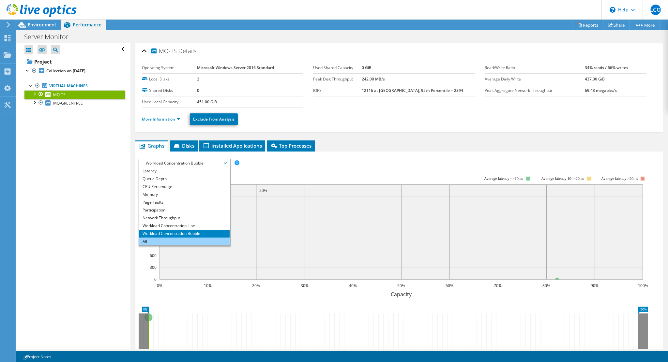
click at [153, 240] on li "All" at bounding box center [184, 242] width 90 height 8
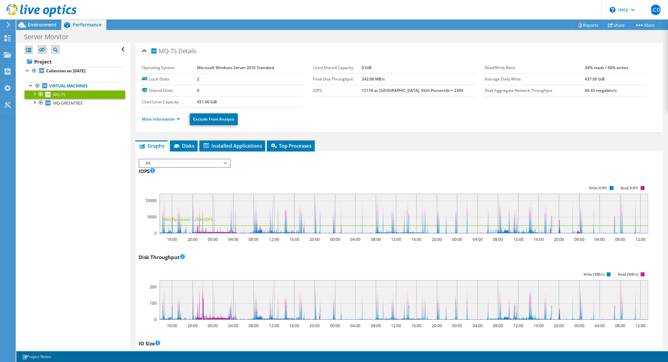
click at [223, 161] on span "All" at bounding box center [184, 163] width 84 height 8
click at [186, 162] on span "All" at bounding box center [184, 163] width 84 height 8
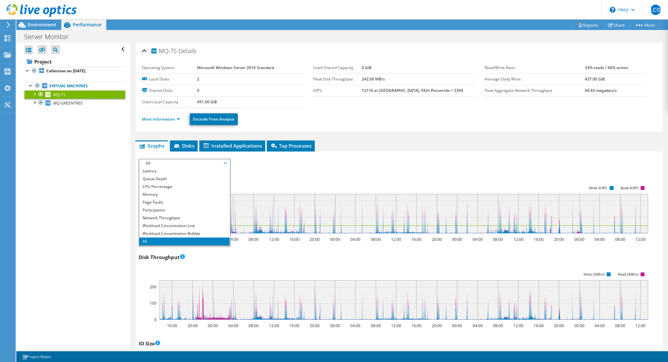
click at [285, 267] on rect at bounding box center [393, 295] width 509 height 65
click at [280, 264] on rect at bounding box center [393, 295] width 509 height 65
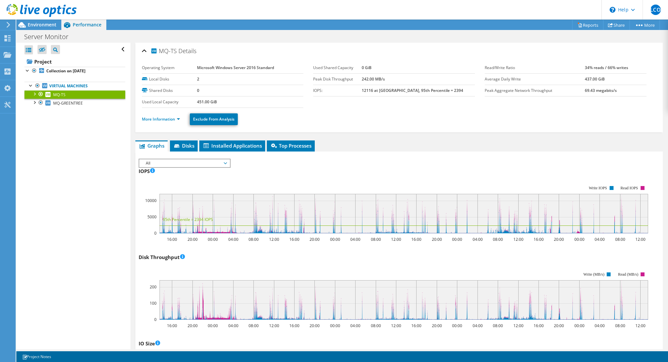
scroll to position [130, 0]
